Goal: Task Accomplishment & Management: Manage account settings

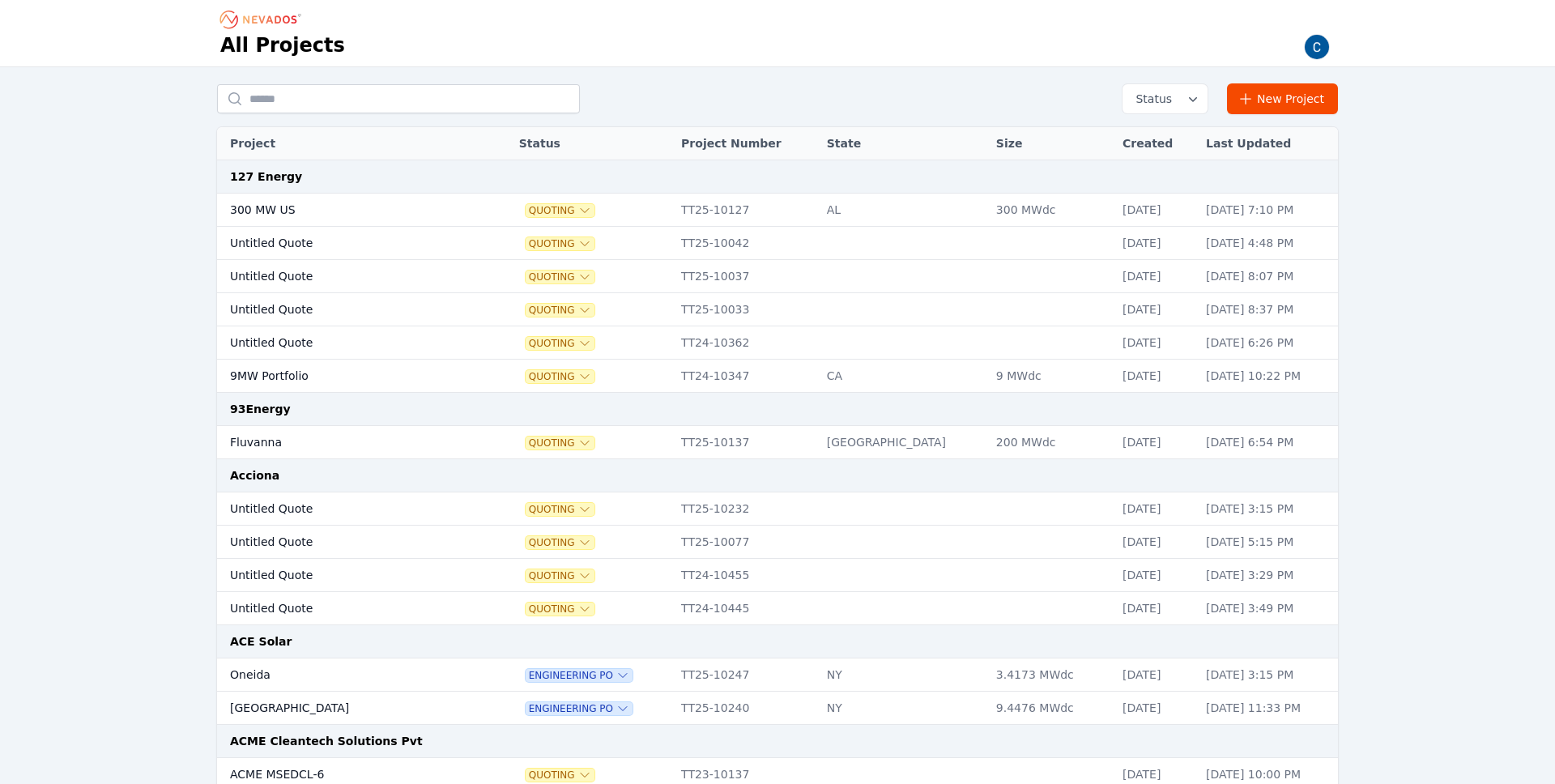
click at [1317, 47] on img "button" at bounding box center [1317, 47] width 26 height 26
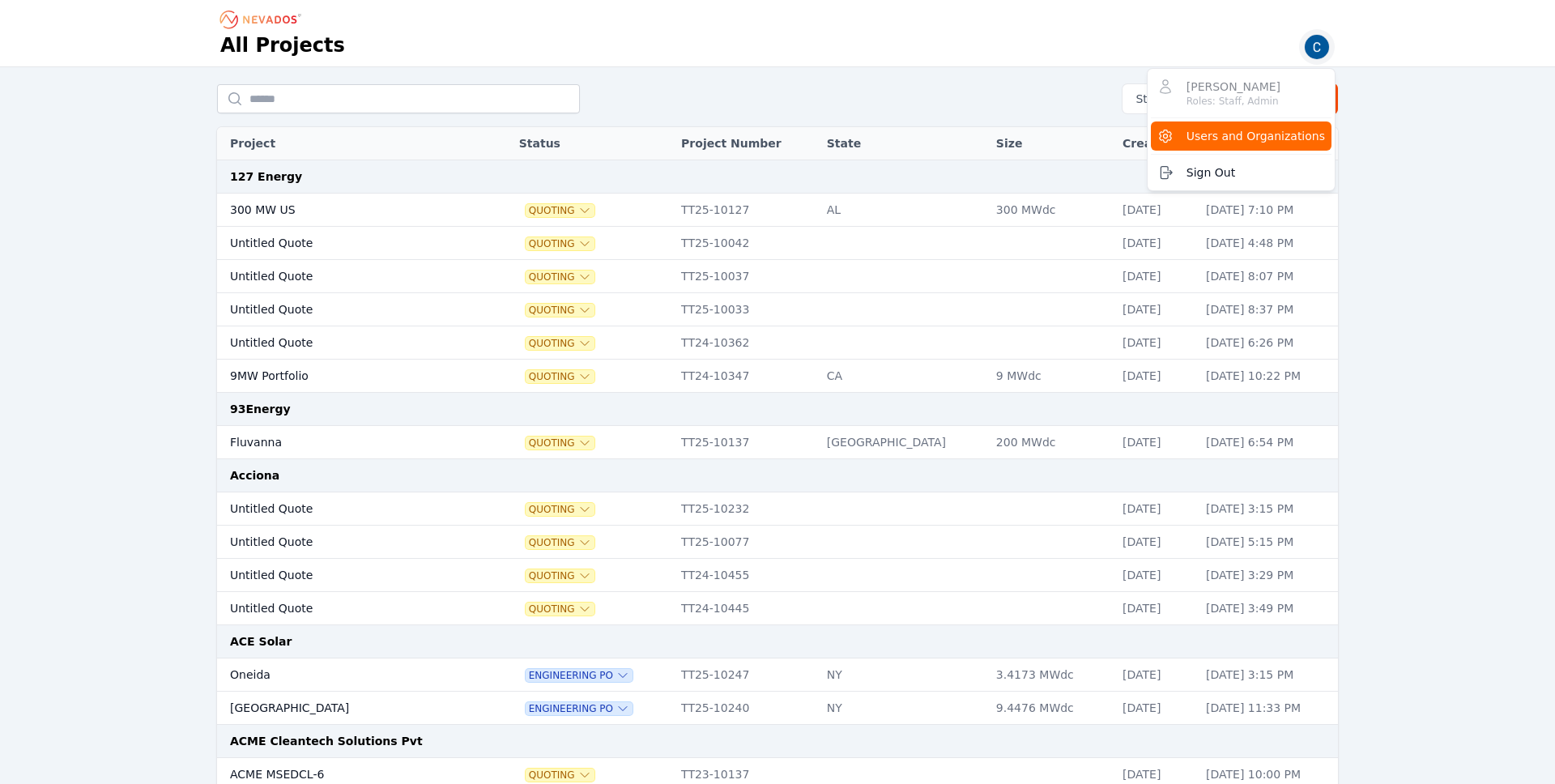
click at [1254, 134] on span "Users and Organizations" at bounding box center [1256, 136] width 139 height 17
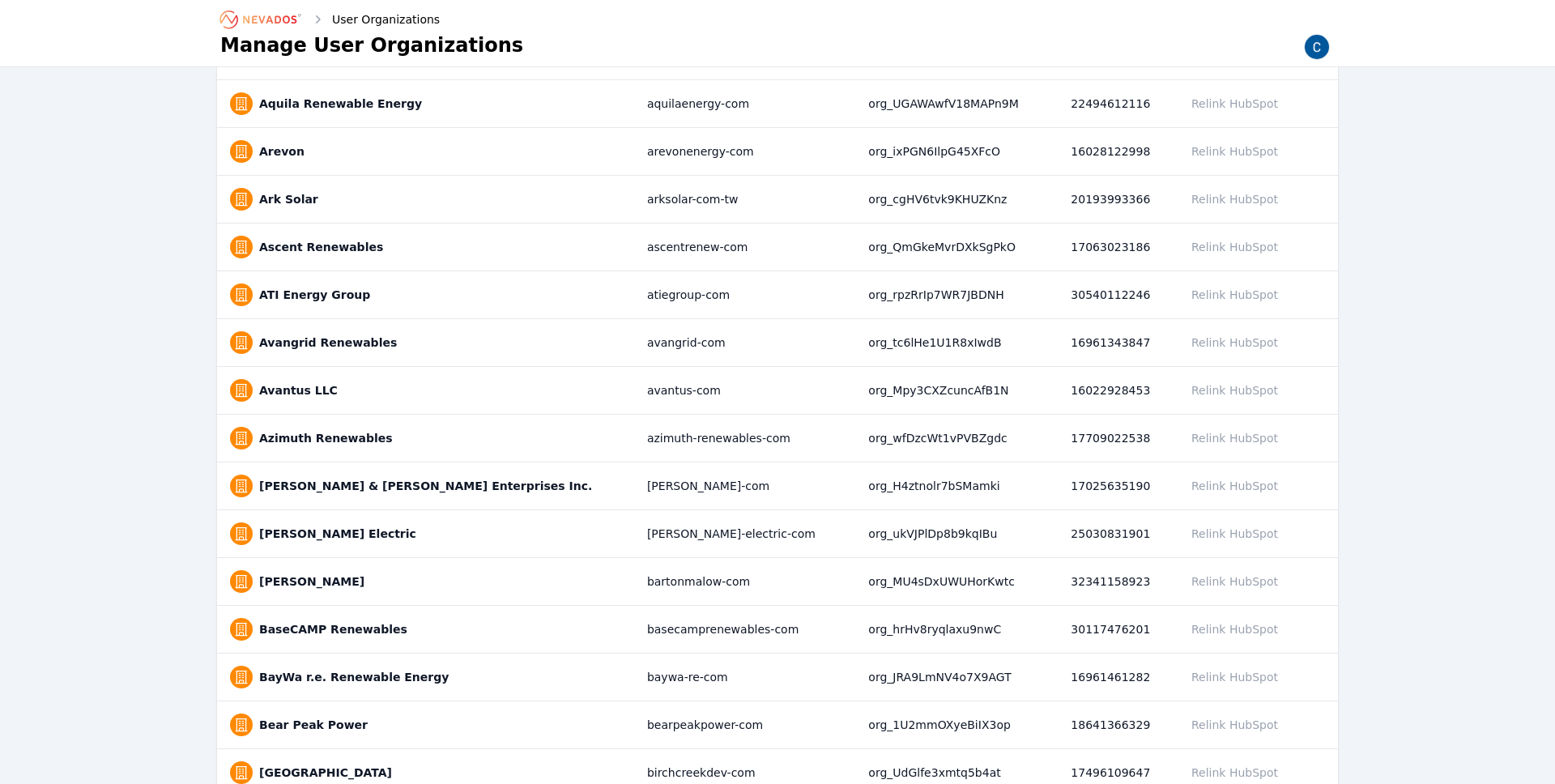
scroll to position [1488, 0]
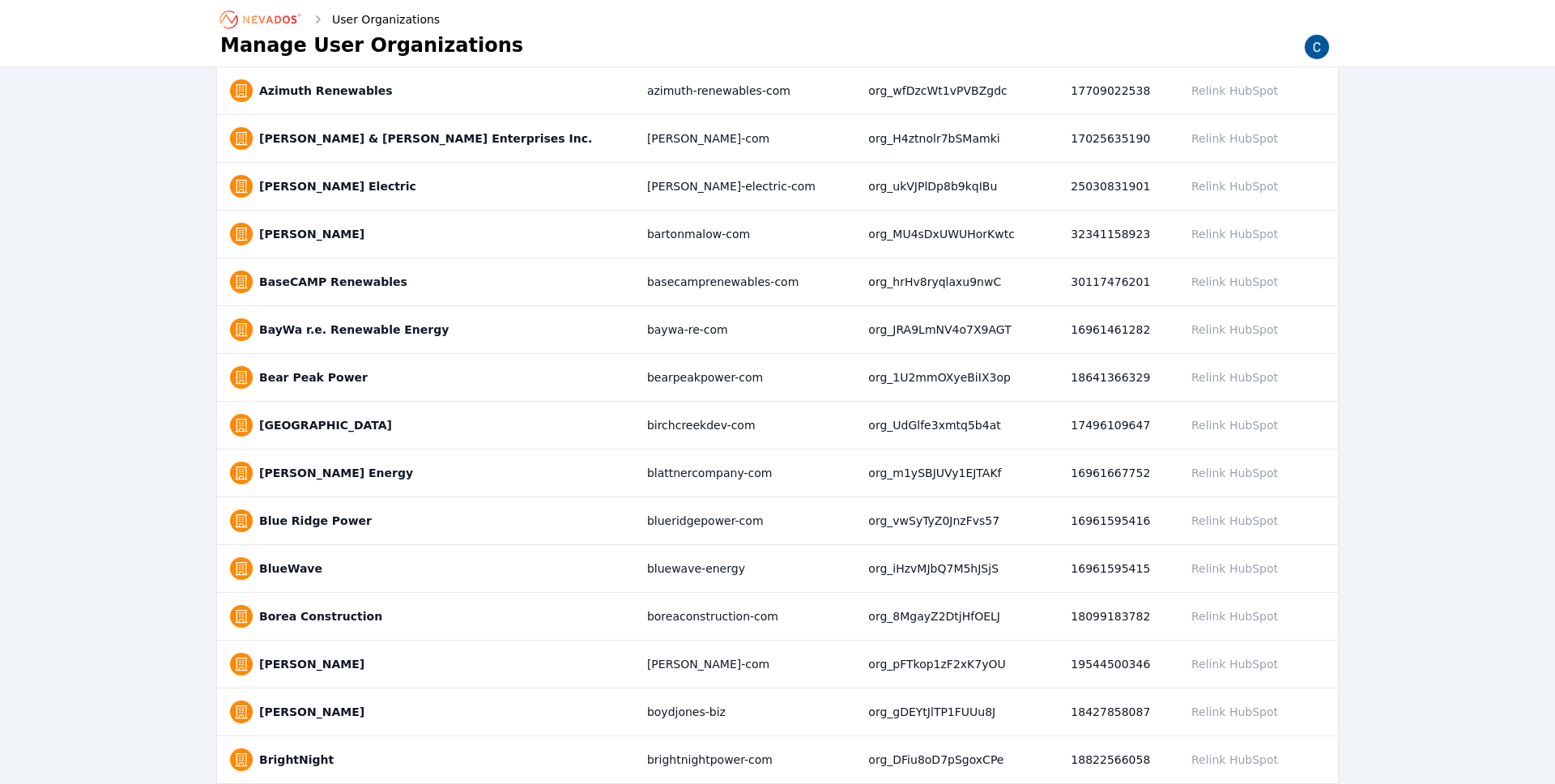
click at [283, 237] on link "[PERSON_NAME]" at bounding box center [312, 234] width 105 height 17
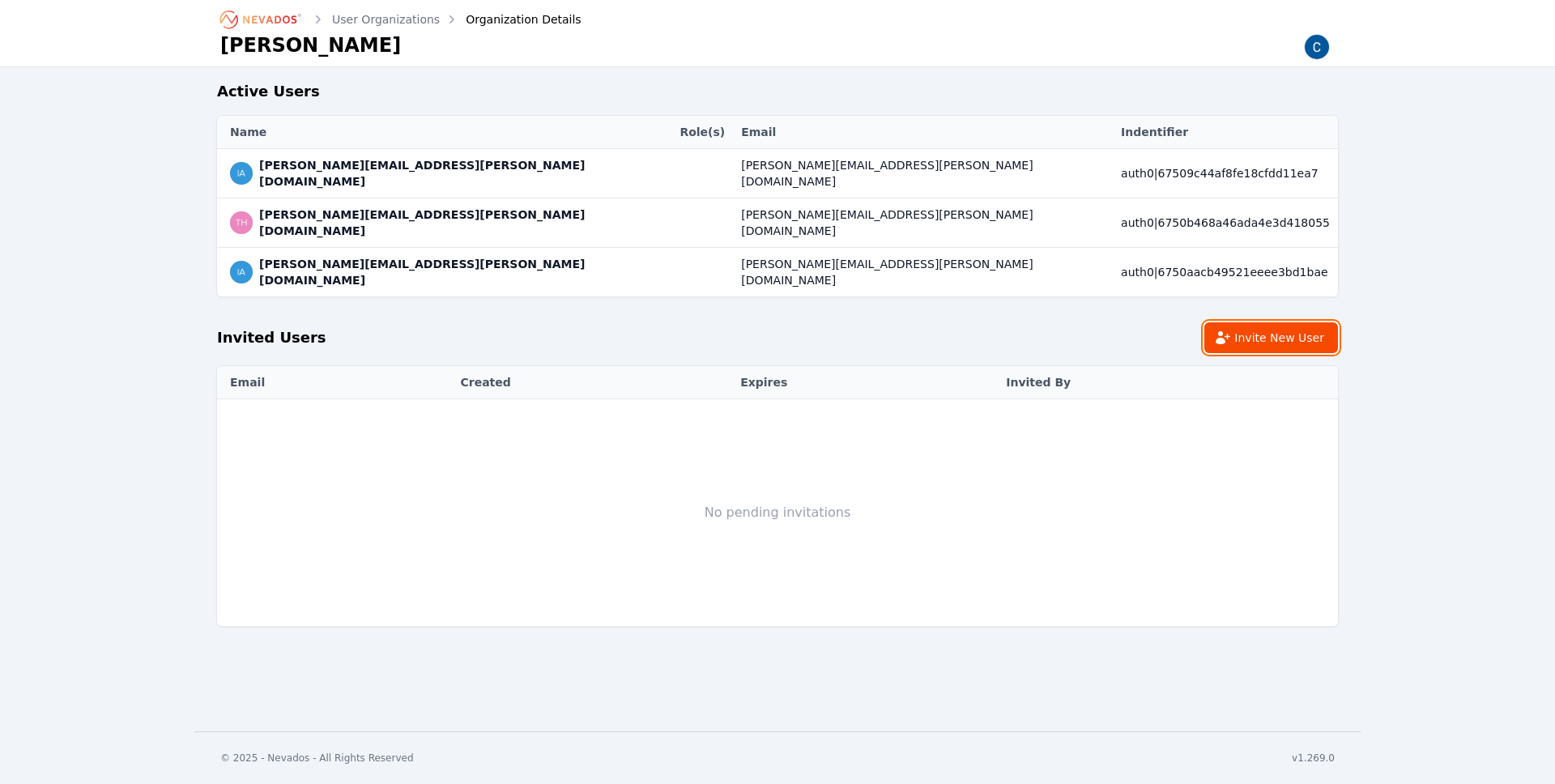
click at [1284, 323] on button "Invite New User" at bounding box center [1271, 338] width 134 height 31
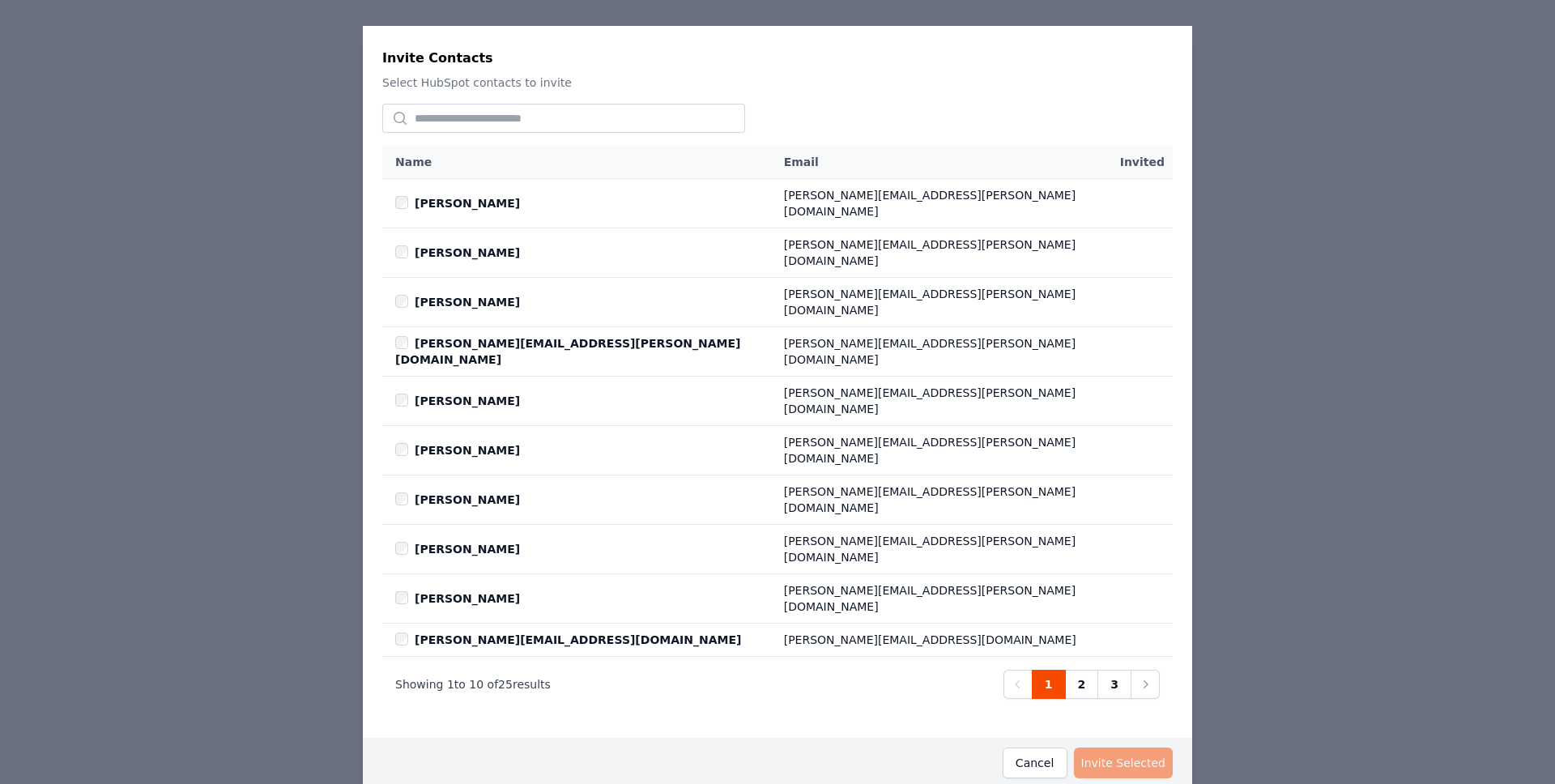
click at [1074, 669] on link "2" at bounding box center [1082, 684] width 34 height 29
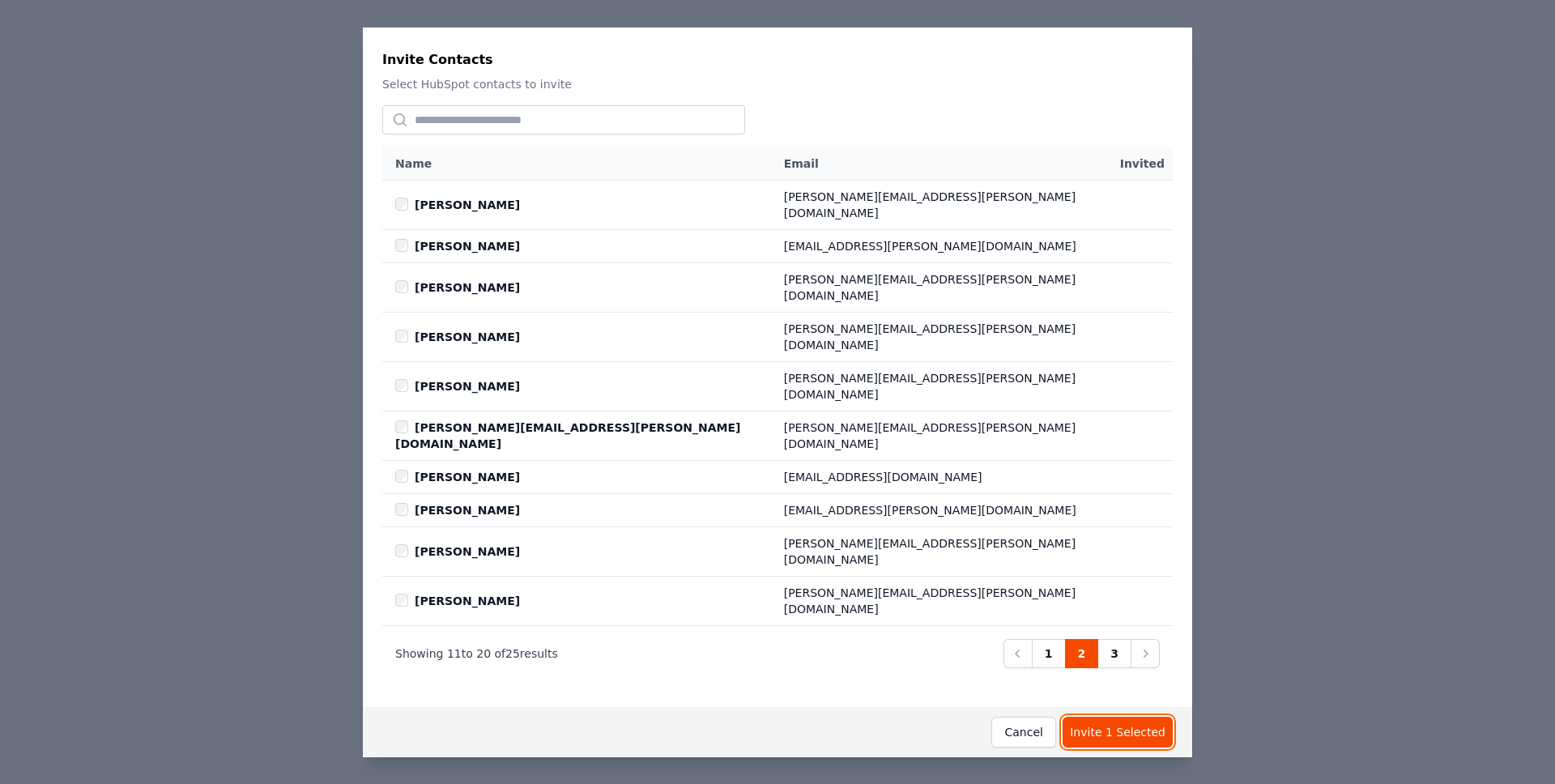
click at [1108, 717] on button "Invite 1 Selected" at bounding box center [1117, 733] width 110 height 31
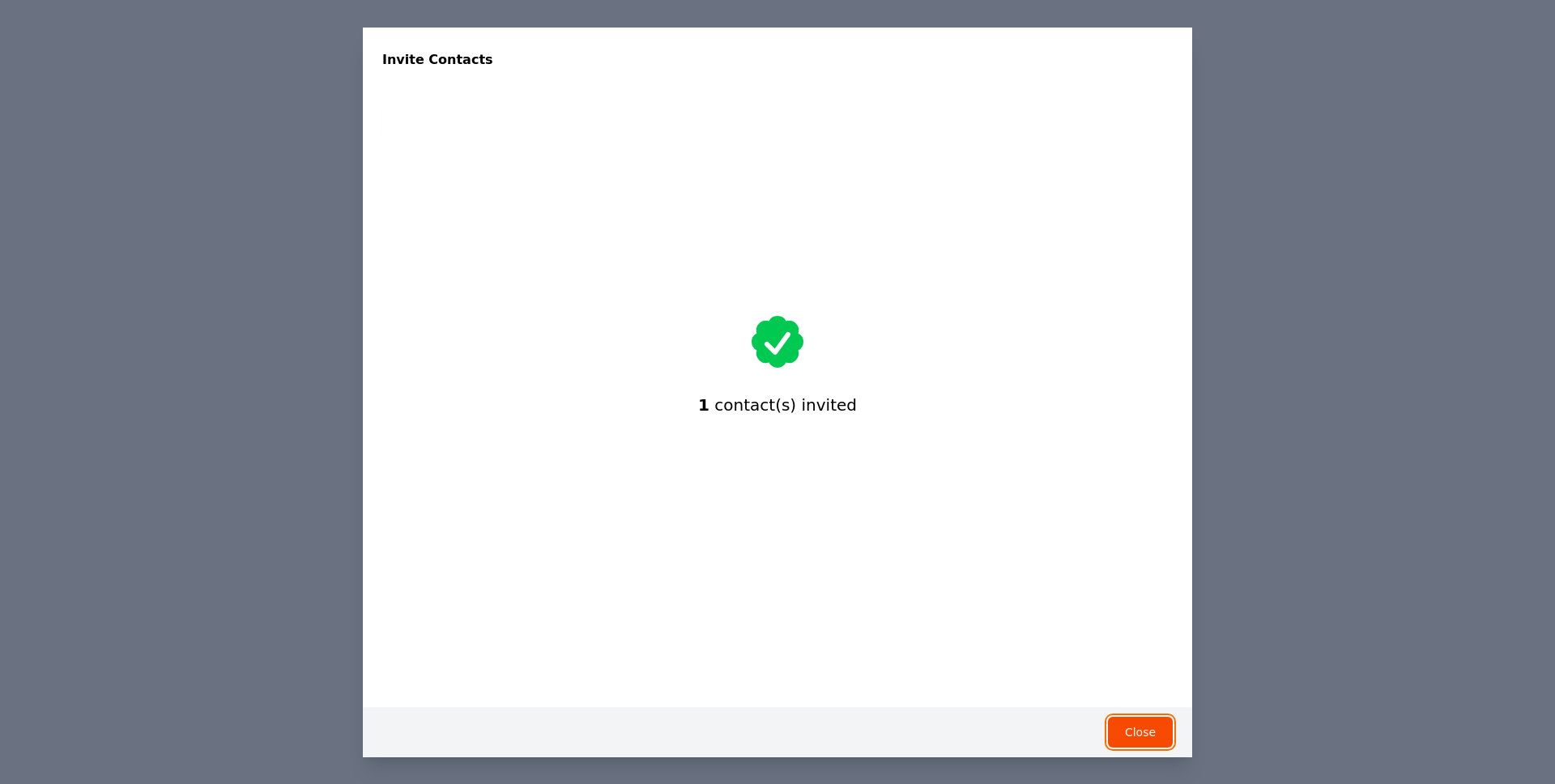
click at [1108, 717] on button "Close" at bounding box center [1140, 733] width 65 height 31
